Goal: Find specific page/section: Find specific page/section

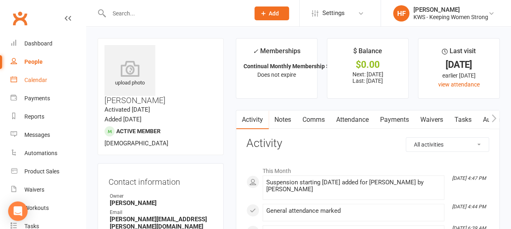
click at [41, 80] on div "Calendar" at bounding box center [35, 80] width 23 height 6
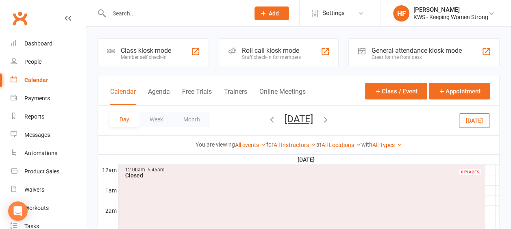
click at [267, 117] on icon "button" at bounding box center [271, 119] width 9 height 9
click at [267, 118] on icon "button" at bounding box center [271, 119] width 9 height 9
click at [267, 120] on icon "button" at bounding box center [271, 119] width 9 height 9
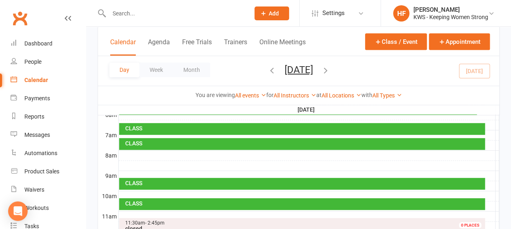
scroll to position [203, 0]
